Goal: Task Accomplishment & Management: Complete application form

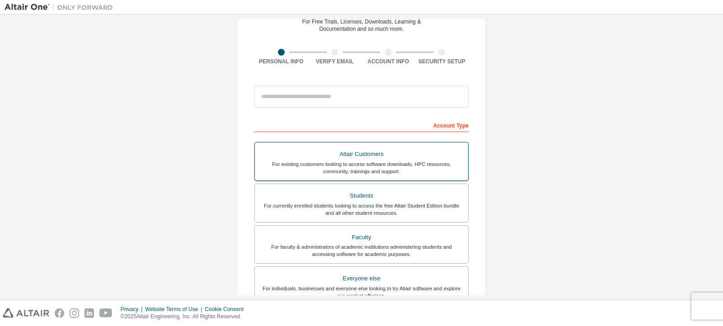
scroll to position [90, 0]
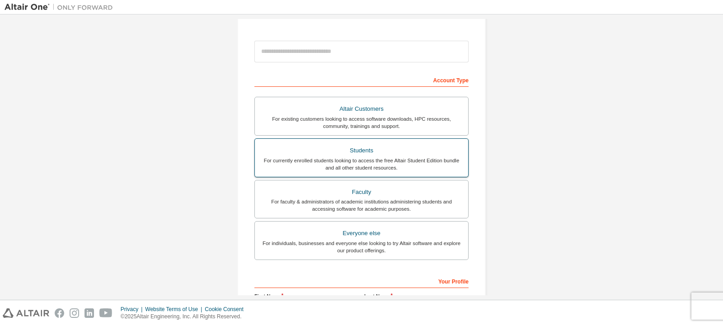
click at [363, 160] on div "For currently enrolled students looking to access the free Altair Student Editi…" at bounding box center [361, 164] width 202 height 14
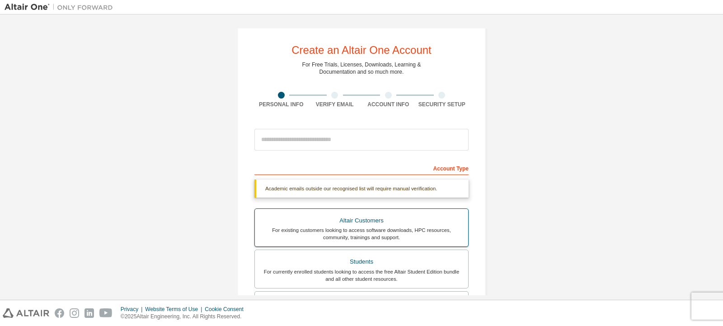
scroll to position [0, 0]
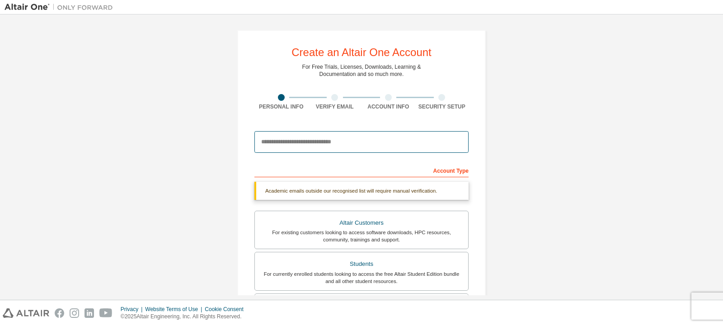
click at [344, 143] on input "email" at bounding box center [361, 142] width 214 height 22
type input "**********"
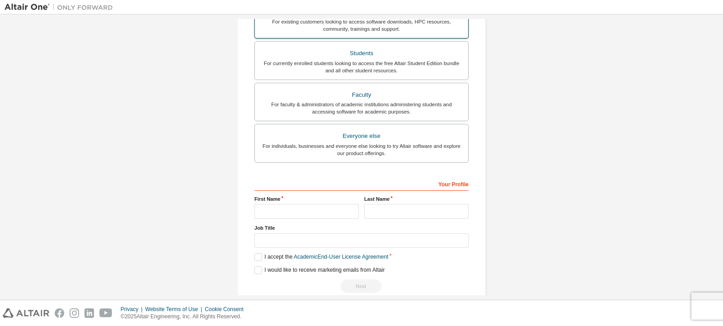
scroll to position [157, 0]
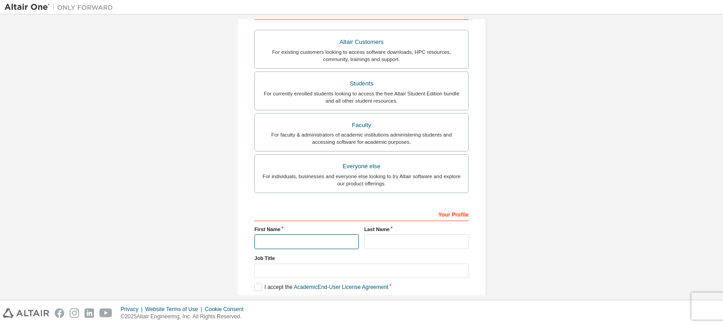
click at [342, 241] on input "text" at bounding box center [306, 241] width 104 height 15
type input "*"
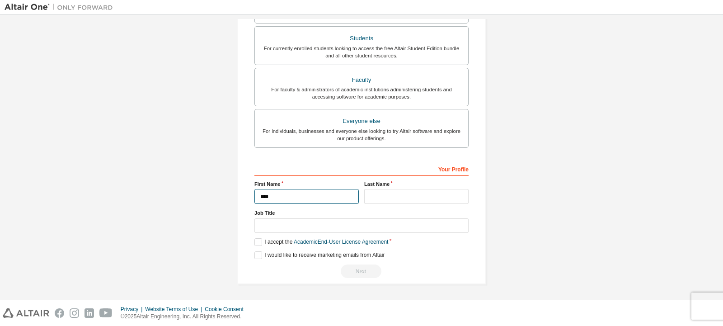
type input "****"
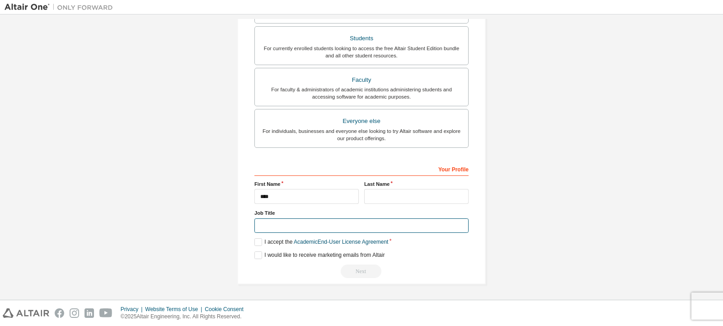
click at [340, 229] on input "text" at bounding box center [361, 225] width 214 height 15
type input "**********"
click at [261, 240] on label "I accept the Academic End-User License Agreement" at bounding box center [321, 242] width 134 height 8
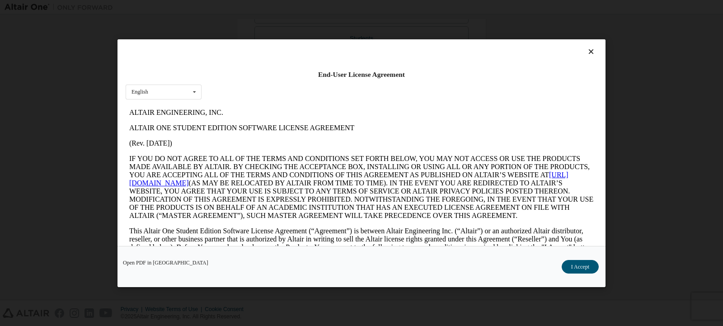
scroll to position [0, 0]
click at [587, 265] on button "I Accept" at bounding box center [579, 266] width 37 height 14
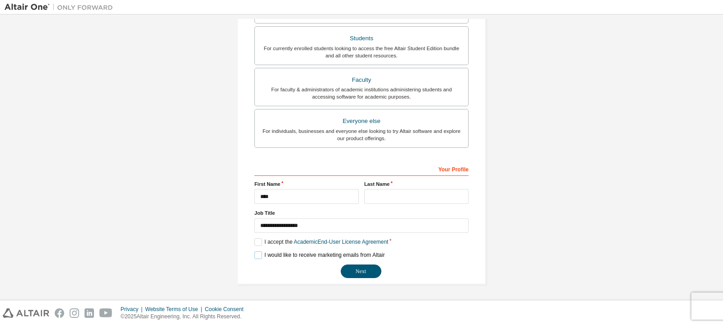
click at [256, 254] on label "I would like to receive marketing emails from Altair" at bounding box center [319, 255] width 130 height 8
click at [355, 273] on button "Next" at bounding box center [361, 271] width 41 height 14
type input "*"
type input "*****"
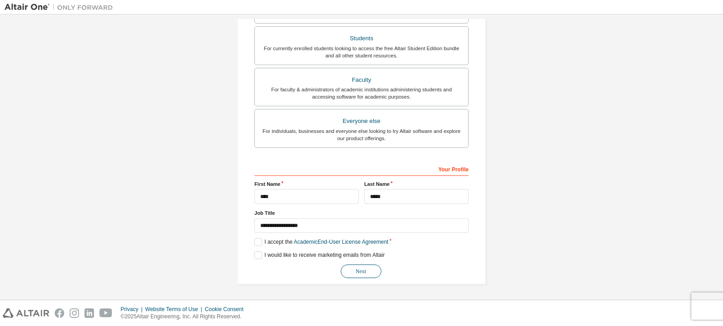
click at [353, 276] on button "Next" at bounding box center [361, 271] width 41 height 14
click at [364, 273] on button "Next" at bounding box center [361, 271] width 41 height 14
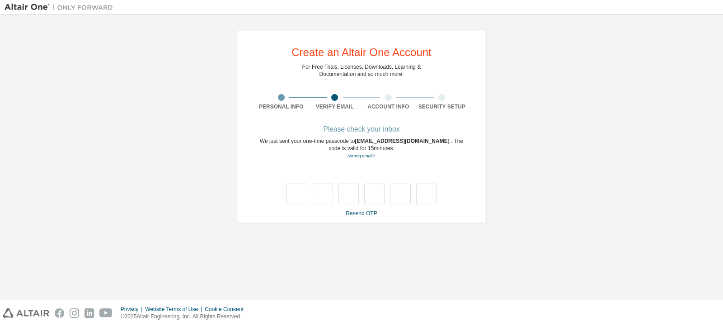
type input "*"
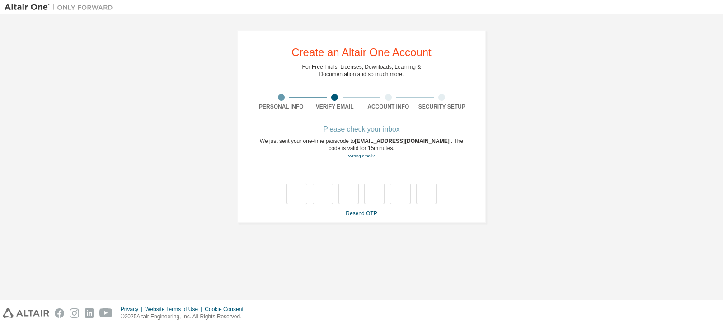
type input "*"
